Goal: Information Seeking & Learning: Learn about a topic

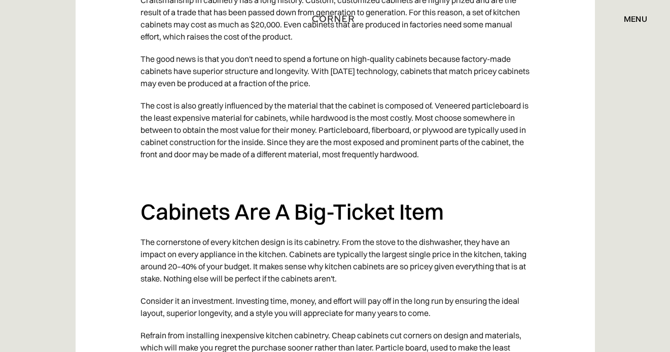
scroll to position [955, 0]
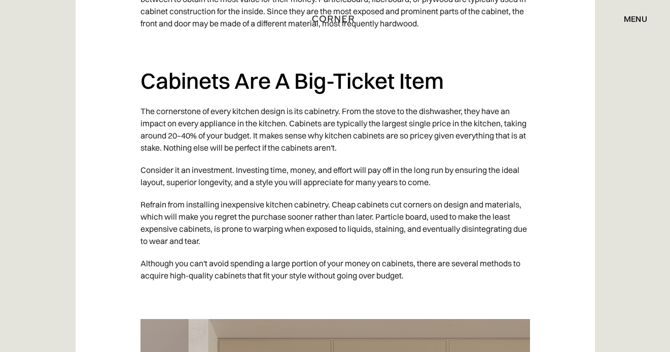
click at [207, 117] on p "The cornerstone of every kitchen design is its cabinetry. From the stove to the…" at bounding box center [334, 129] width 389 height 59
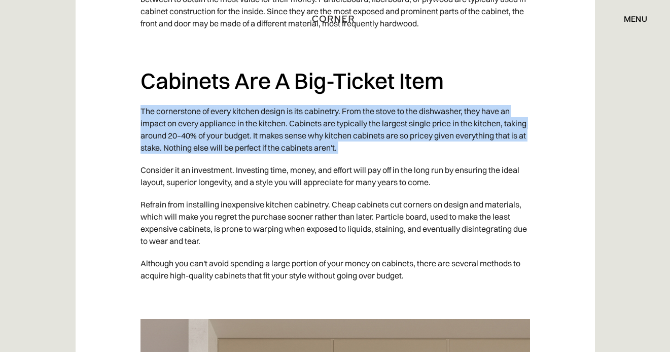
click at [207, 117] on p "The cornerstone of every kitchen design is its cabinetry. From the stove to the…" at bounding box center [334, 129] width 389 height 59
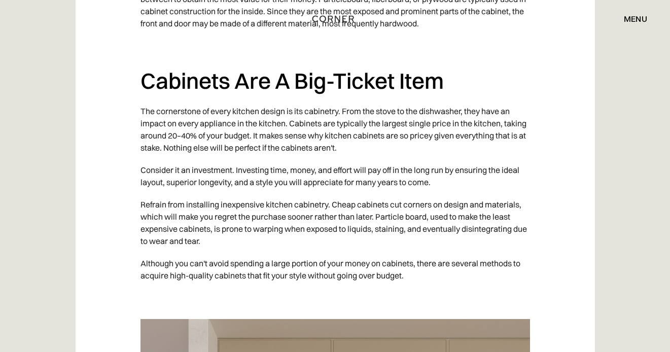
click at [207, 117] on p "The cornerstone of every kitchen design is its cabinetry. From the stove to the…" at bounding box center [334, 129] width 389 height 59
click at [213, 126] on p "The cornerstone of every kitchen design is its cabinetry. From the stove to the…" at bounding box center [334, 129] width 389 height 59
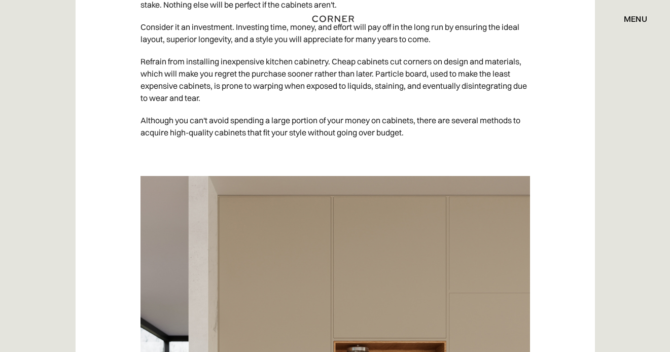
click at [210, 79] on p "Refrain from installing inexpensive kitchen cabinetry. Cheap cabinets cut corne…" at bounding box center [334, 79] width 389 height 59
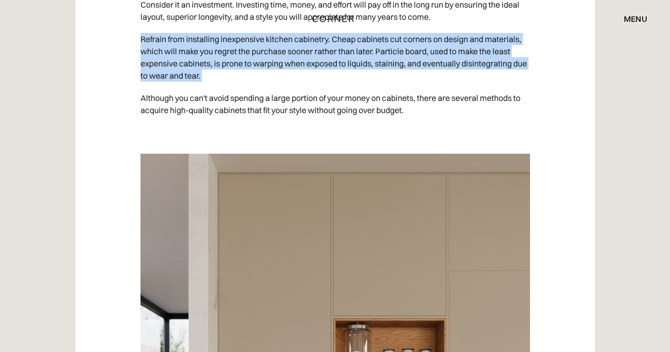
click at [210, 79] on p "Refrain from installing inexpensive kitchen cabinetry. Cheap cabinets cut corne…" at bounding box center [334, 57] width 389 height 59
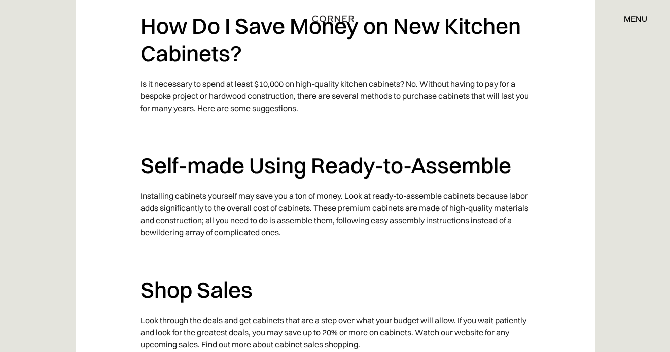
scroll to position [1587, 0]
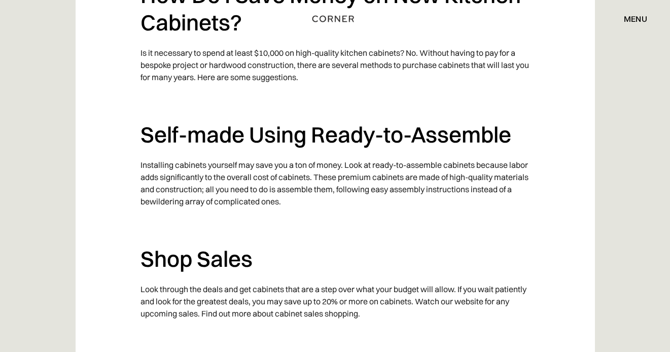
click at [180, 208] on p "Installing cabinets yourself may save you a ton of money. Look at ready-to-asse…" at bounding box center [334, 183] width 389 height 59
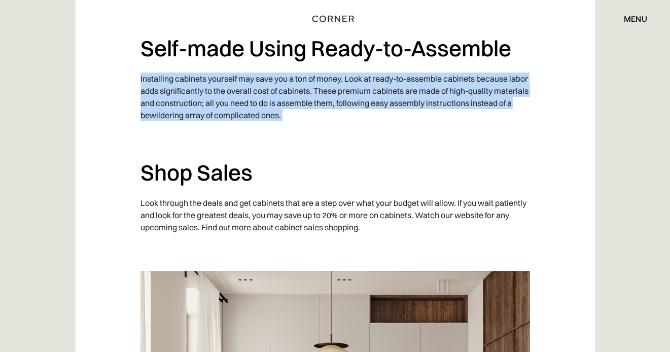
scroll to position [1781, 0]
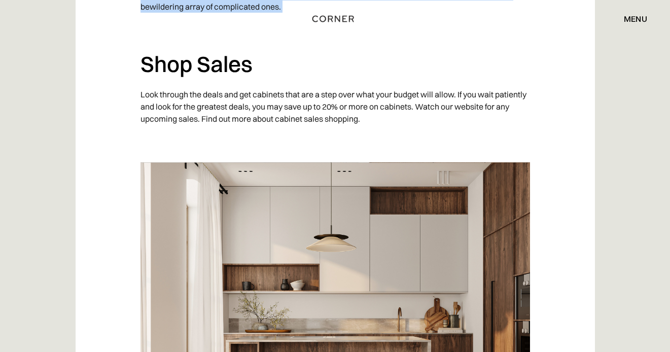
click at [193, 130] on p "‍" at bounding box center [334, 141] width 389 height 22
